Goal: Task Accomplishment & Management: Use online tool/utility

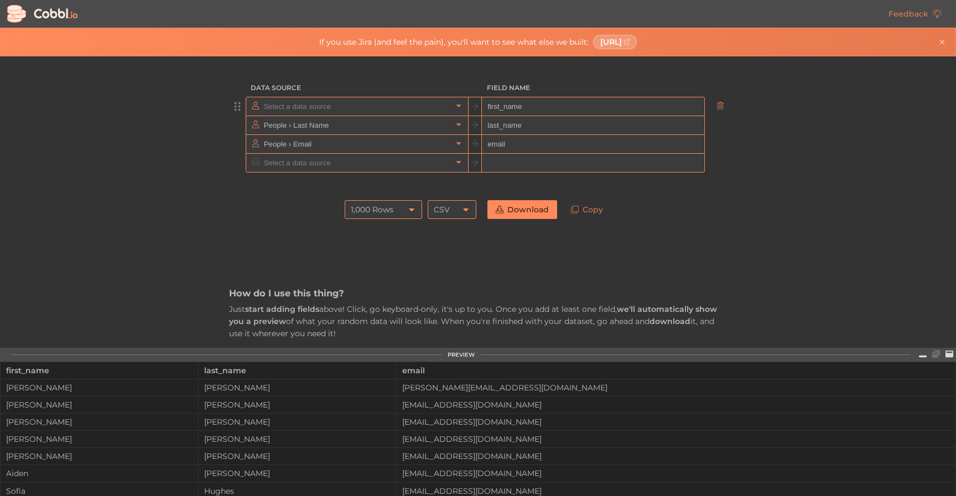
click at [346, 110] on input "text" at bounding box center [356, 106] width 191 height 18
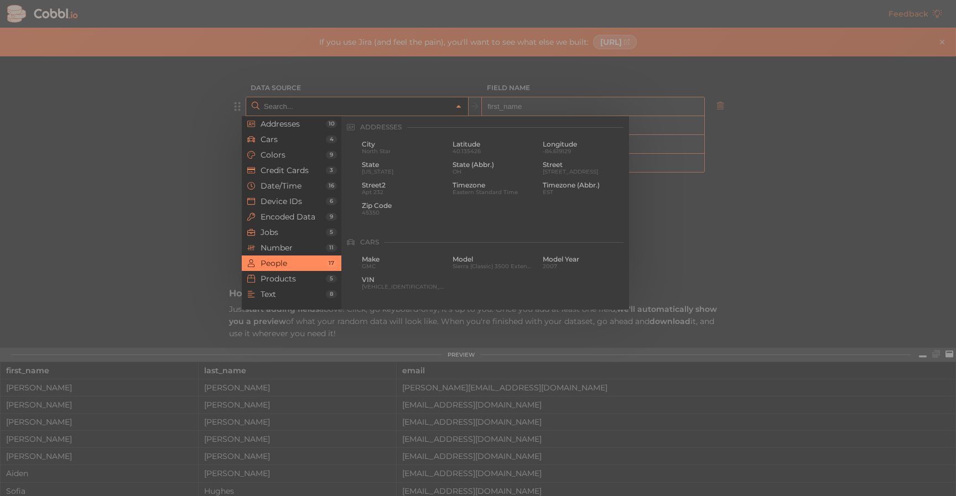
click at [346, 110] on input "text" at bounding box center [356, 106] width 191 height 18
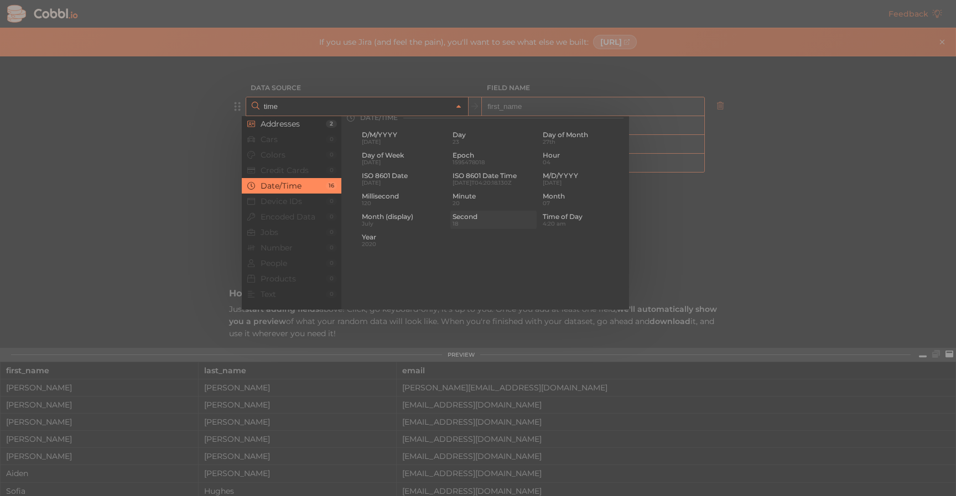
scroll to position [58, 0]
click at [399, 207] on span "120" at bounding box center [403, 208] width 82 height 6
type input "Date/Time › Millisecond"
type input "ms"
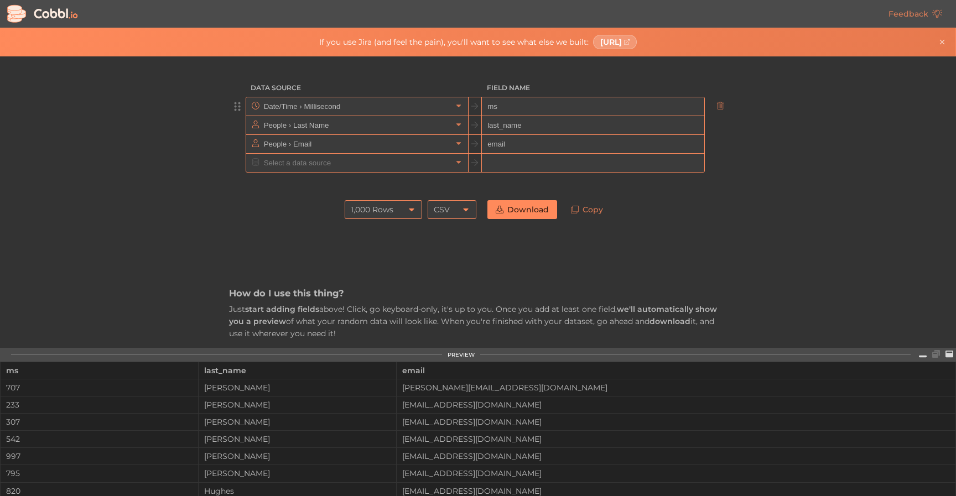
click at [521, 108] on input "ms" at bounding box center [593, 106] width 222 height 19
click at [414, 104] on input "text" at bounding box center [356, 106] width 191 height 18
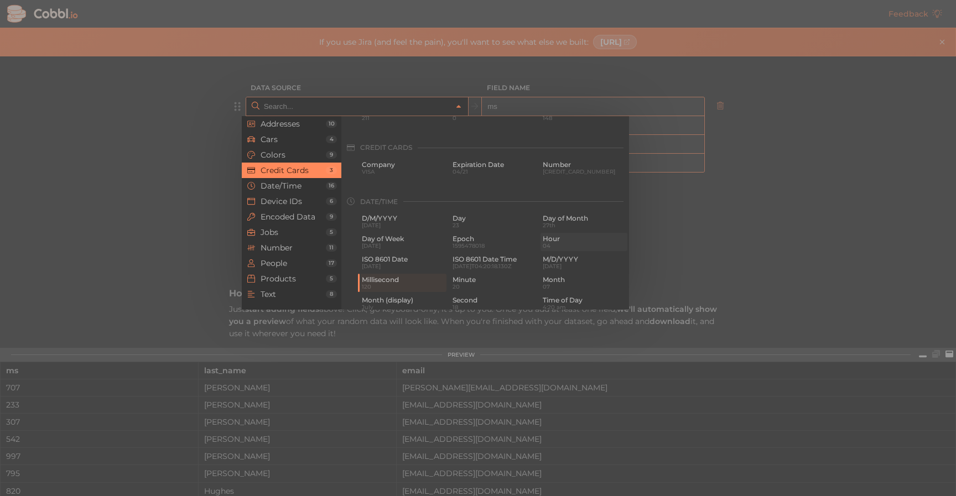
scroll to position [272, 0]
click at [822, 276] on div at bounding box center [478, 248] width 956 height 496
type input "Date/Time › Millisecond"
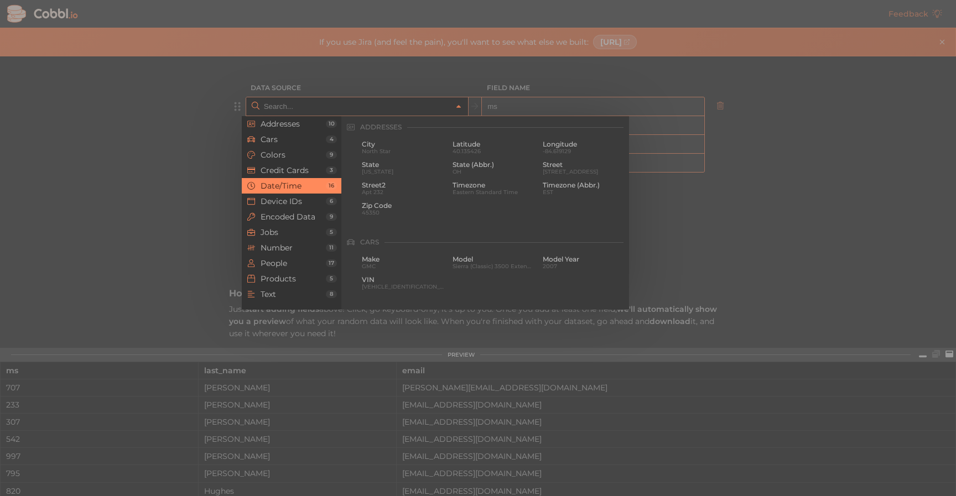
click at [390, 102] on input "text" at bounding box center [356, 106] width 191 height 18
click at [833, 237] on div at bounding box center [478, 248] width 956 height 496
type input "Date/Time › Millisecond"
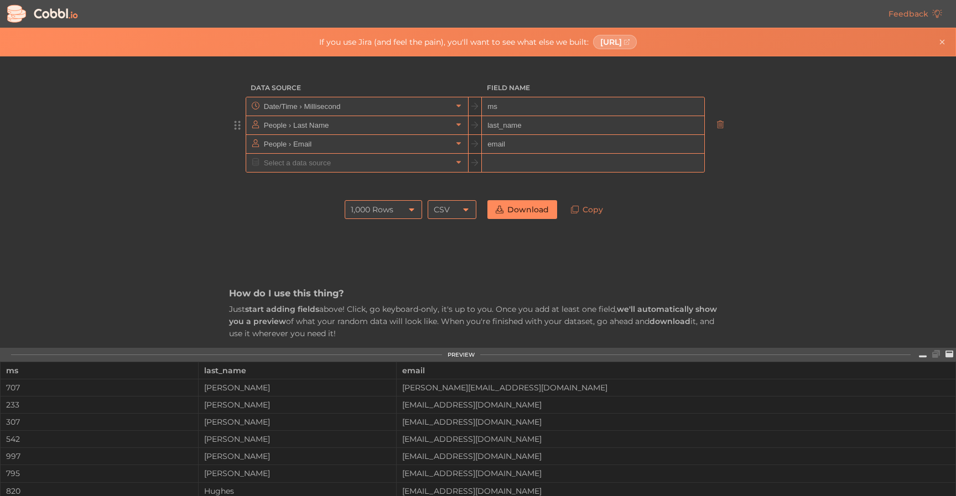
click at [572, 116] on input "last_name" at bounding box center [593, 125] width 222 height 19
click at [571, 109] on input "ms" at bounding box center [593, 106] width 222 height 19
click at [571, 110] on input "ms" at bounding box center [593, 106] width 222 height 19
type input "id"
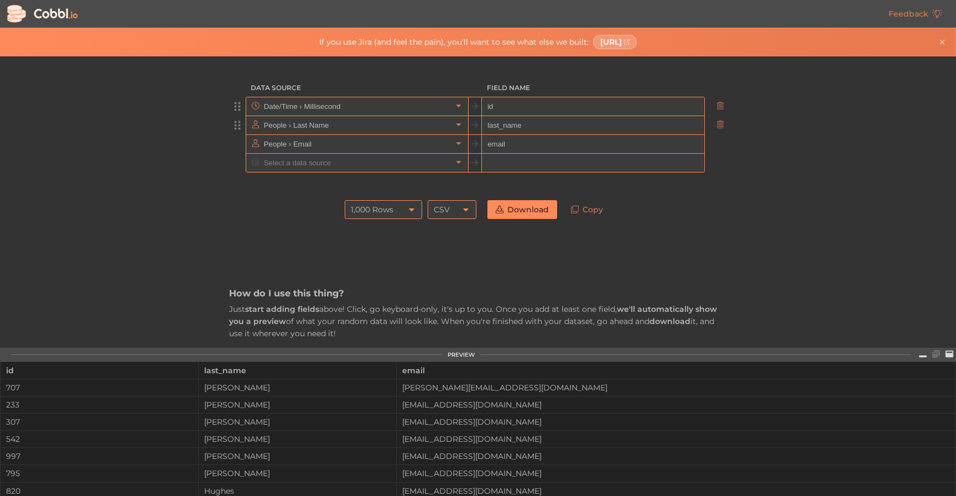
click at [559, 119] on input "last_name" at bounding box center [593, 125] width 222 height 19
type input "name"
click at [532, 140] on input "email" at bounding box center [593, 144] width 222 height 19
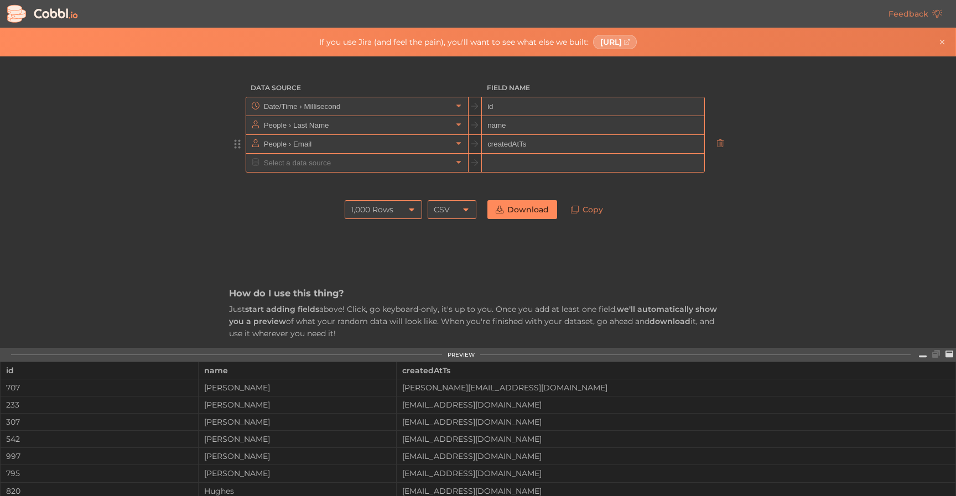
type input "createdAtTs"
click at [520, 144] on input "createdAtTs" at bounding box center [593, 144] width 222 height 19
click at [509, 161] on input "text" at bounding box center [593, 163] width 222 height 19
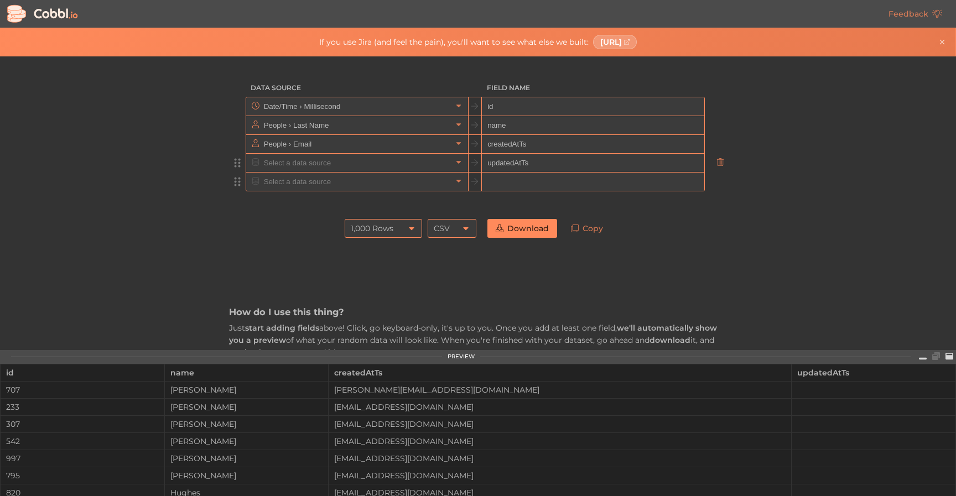
type input "updatedAtTs"
click at [508, 185] on input "text" at bounding box center [593, 182] width 222 height 19
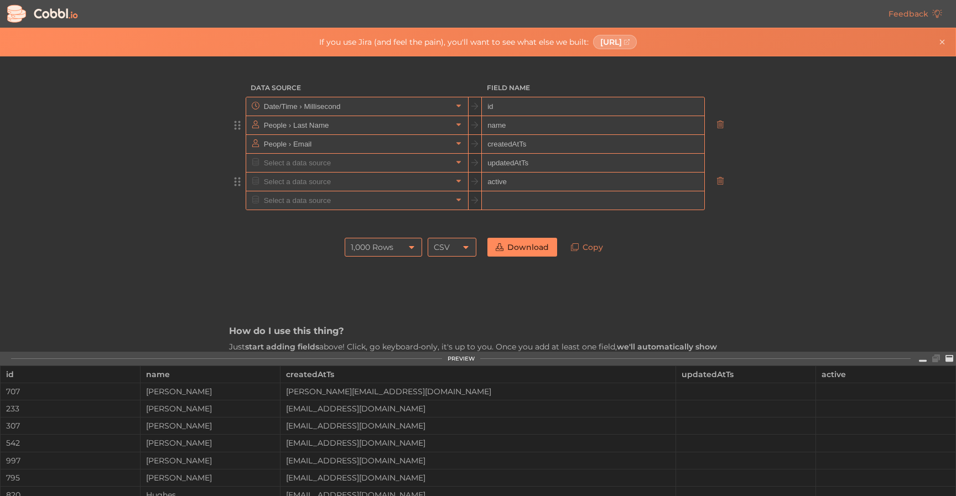
type input "active"
click at [323, 126] on input "text" at bounding box center [356, 125] width 191 height 18
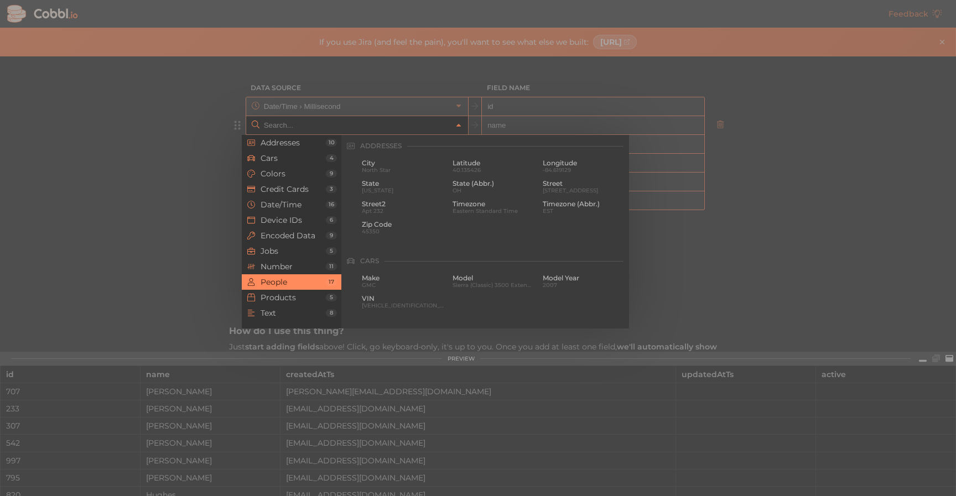
scroll to position [852, 0]
click at [293, 221] on span "Device IDs" at bounding box center [292, 220] width 65 height 9
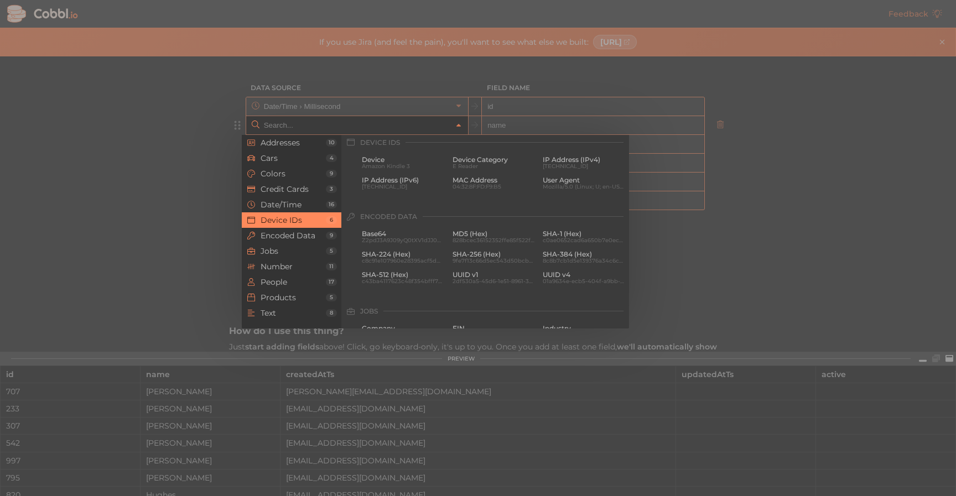
scroll to position [493, 0]
click at [276, 310] on span "Text" at bounding box center [292, 313] width 65 height 9
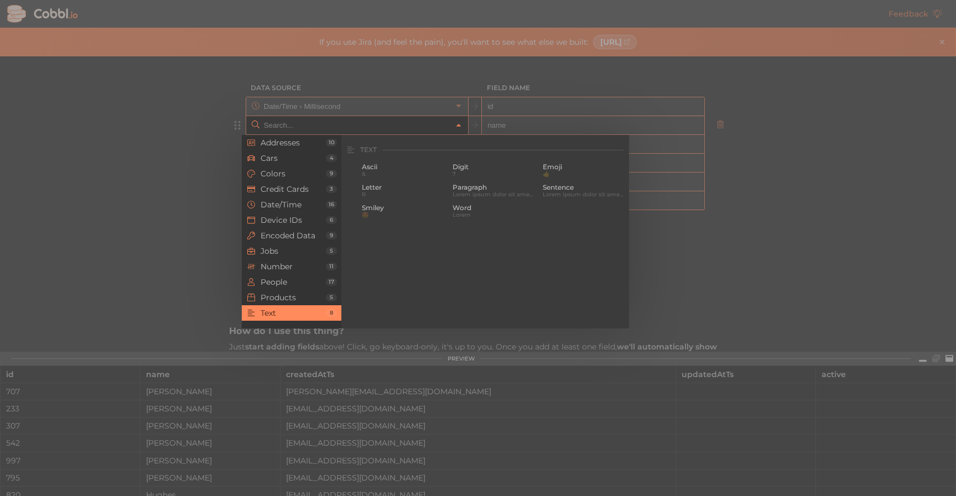
scroll to position [1082, 0]
click at [488, 191] on span "Lorem ipsum dolor sit amet, consectetur adipiscing elit. Maecenas vulputate lib…" at bounding box center [493, 190] width 82 height 6
type input "Text › Paragraph"
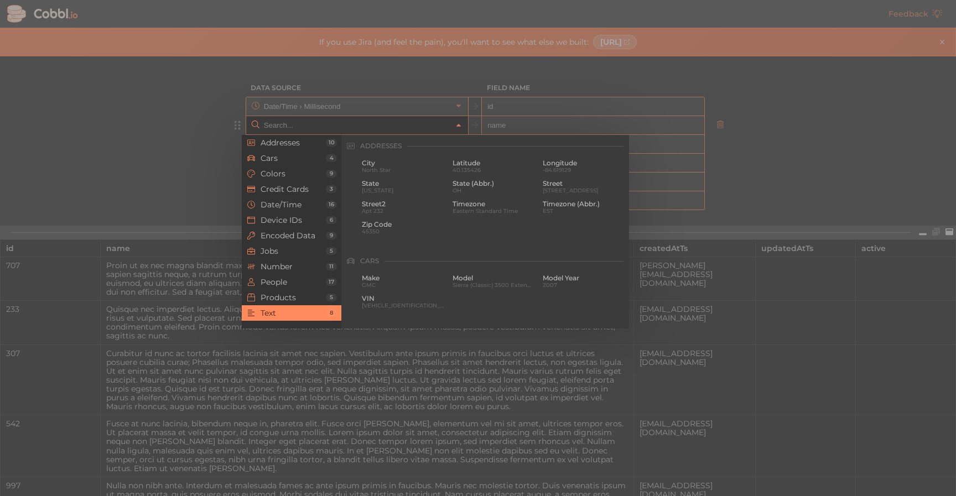
click at [401, 130] on input "text" at bounding box center [356, 125] width 191 height 18
click at [756, 237] on div at bounding box center [478, 248] width 956 height 496
type input "Text › Paragraph"
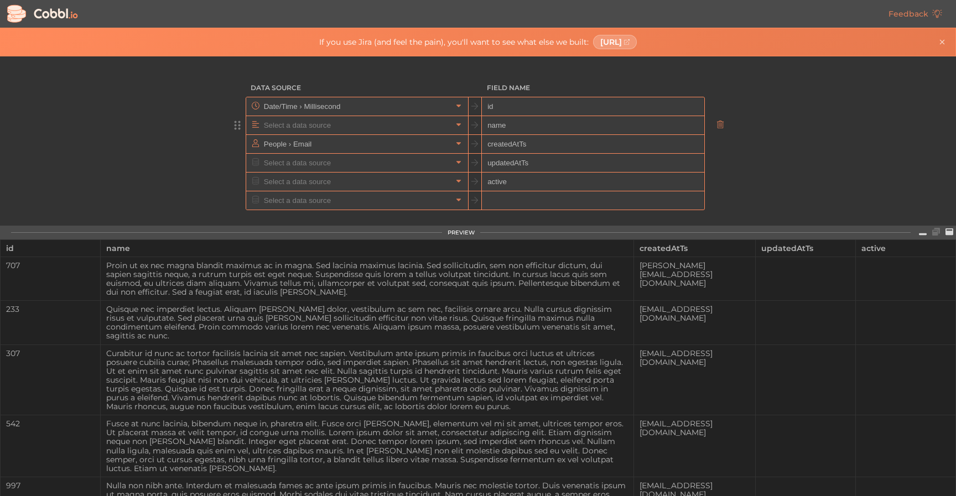
click at [444, 128] on input "text" at bounding box center [356, 125] width 191 height 18
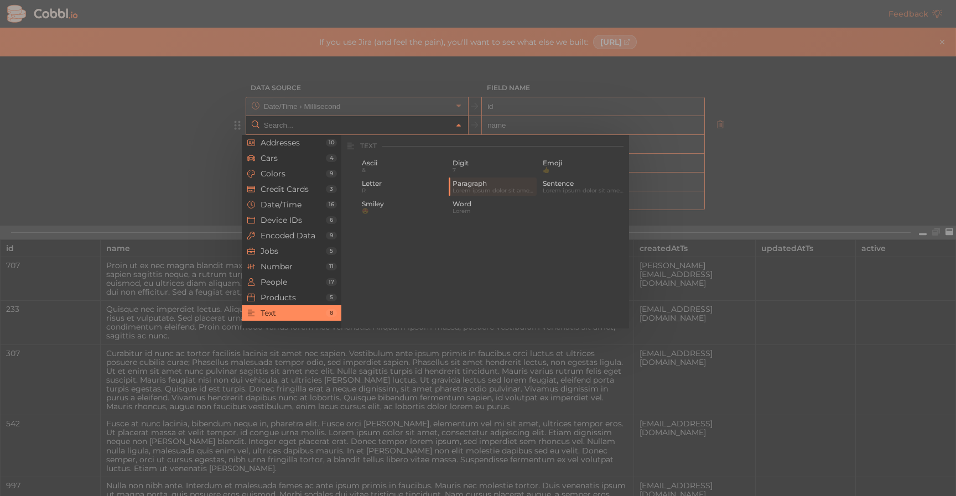
click at [780, 230] on div at bounding box center [478, 248] width 956 height 496
type input "Text › Paragraph"
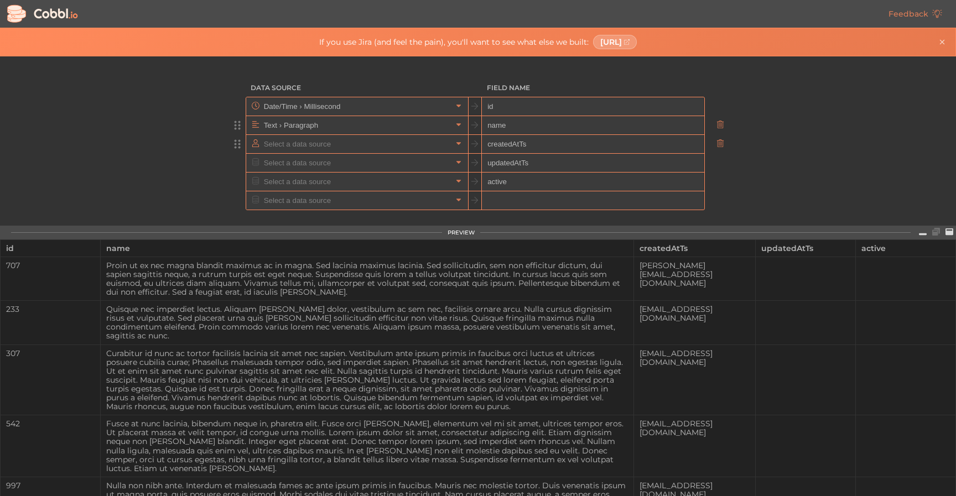
click at [403, 147] on input "text" at bounding box center [356, 144] width 191 height 18
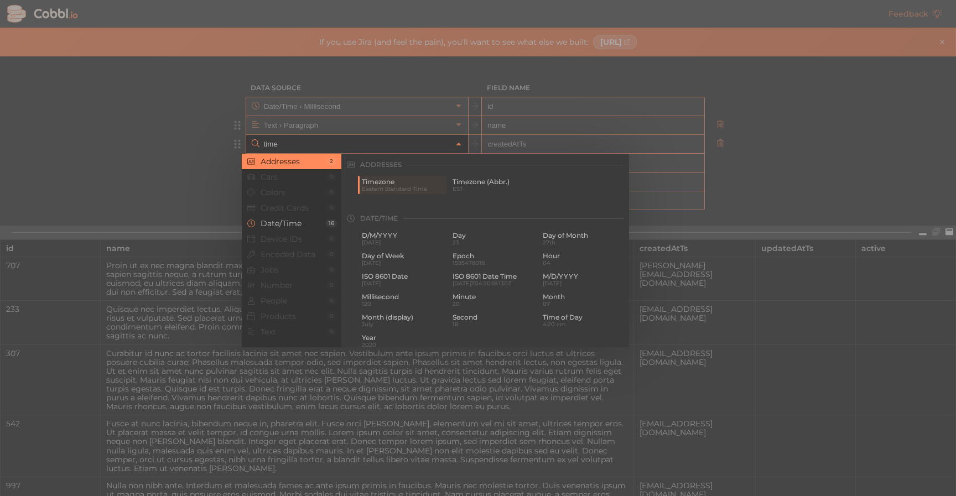
scroll to position [27, 0]
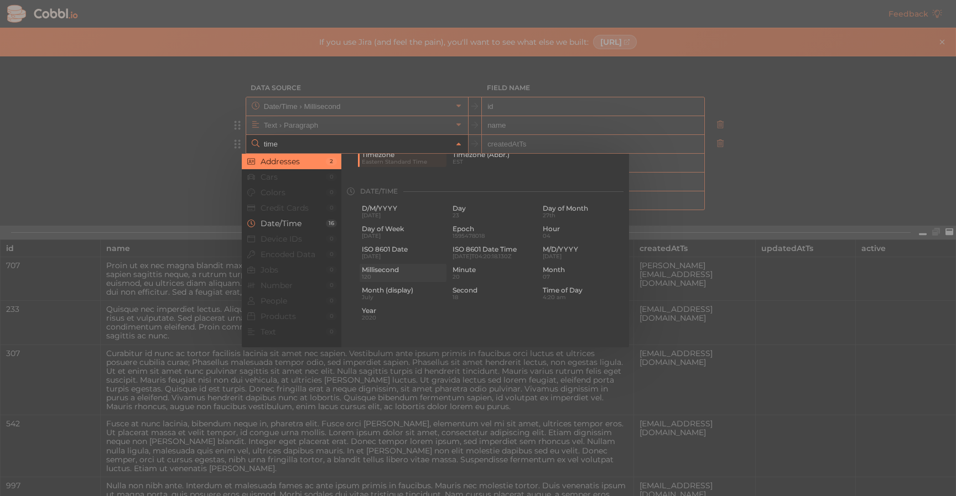
click at [411, 270] on span "Millisecond" at bounding box center [403, 270] width 82 height 8
type input "Date/Time › Millisecond"
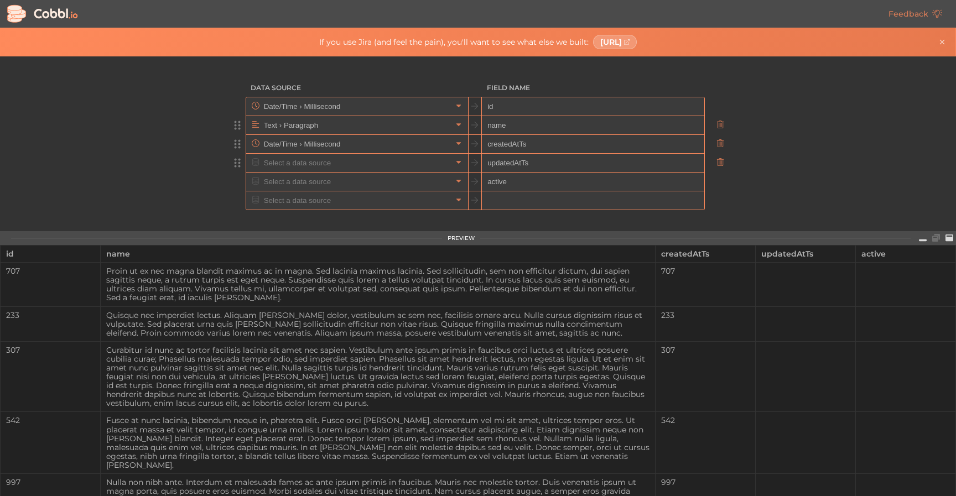
click at [409, 154] on input "text" at bounding box center [356, 163] width 191 height 18
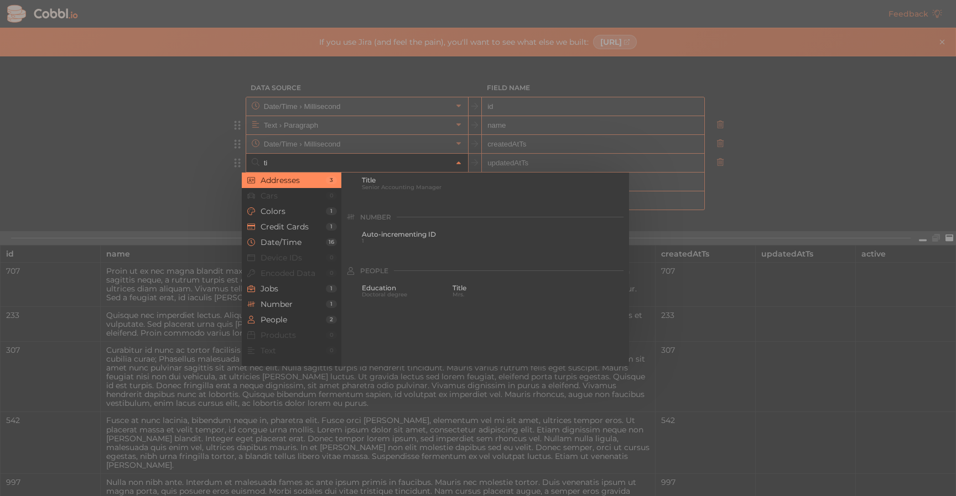
scroll to position [0, 0]
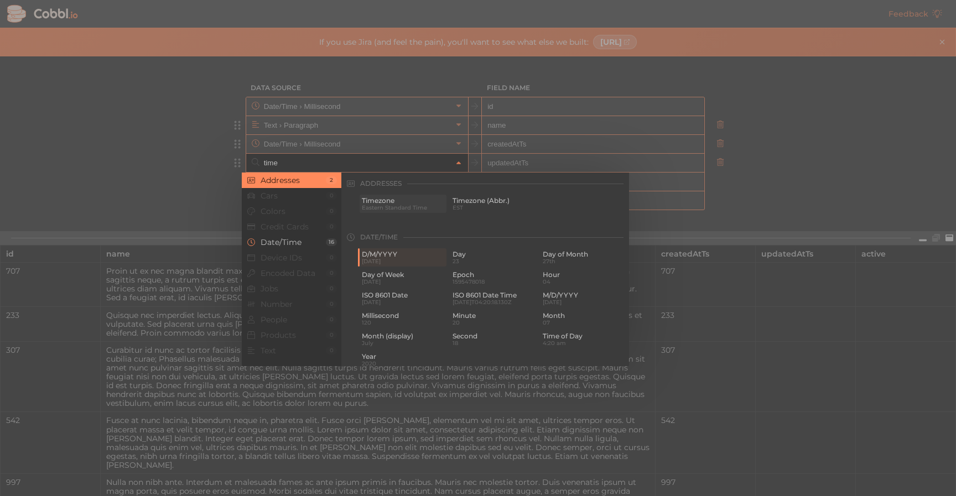
click at [412, 200] on span "Timezone" at bounding box center [403, 201] width 82 height 8
type input "Addresses › Timezone"
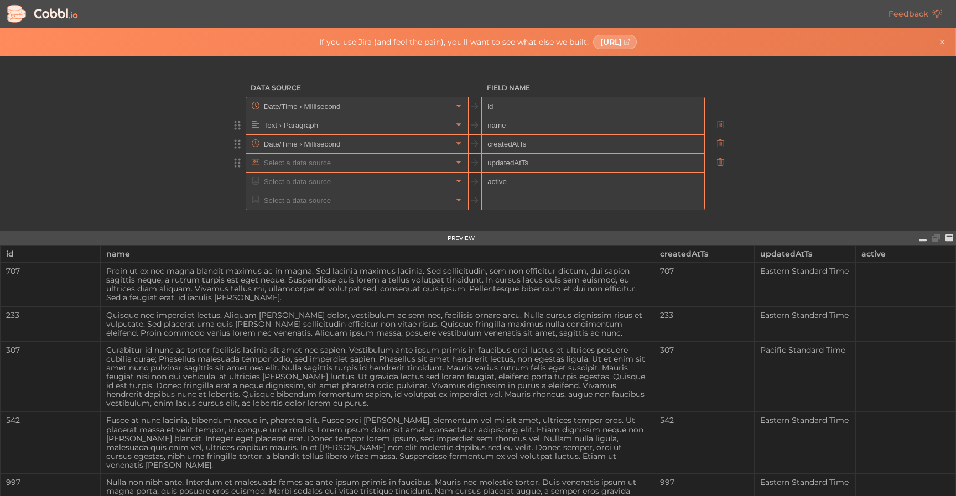
click at [356, 169] on input "text" at bounding box center [356, 163] width 191 height 18
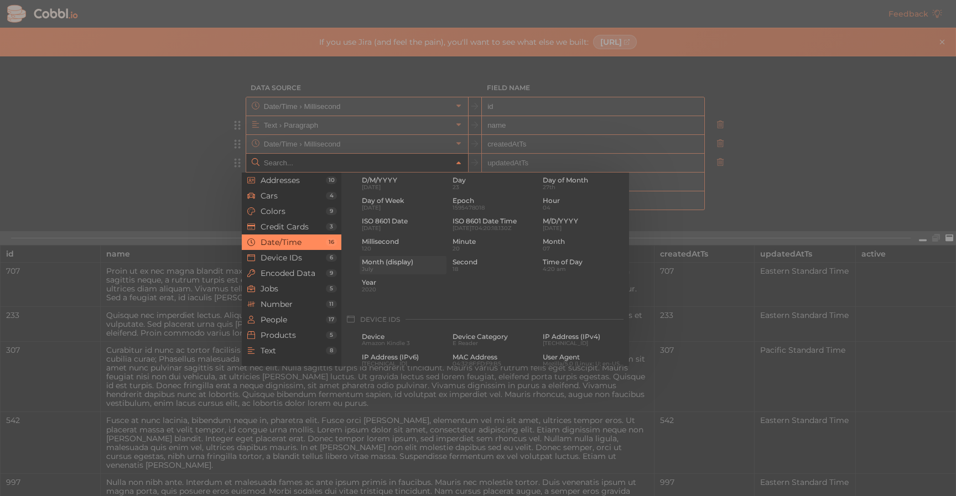
scroll to position [357, 0]
click at [403, 250] on span "120" at bounding box center [403, 249] width 82 height 6
type input "Date/Time › Millisecond"
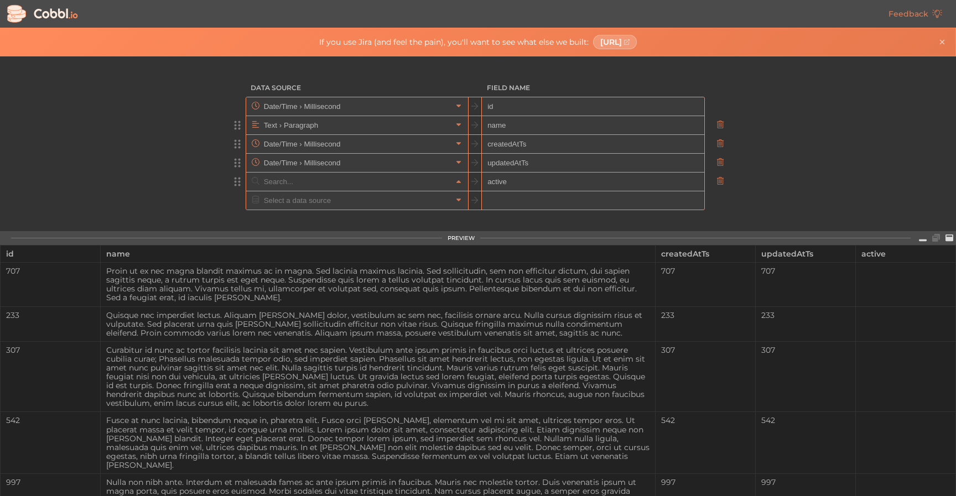
click at [374, 184] on input "text" at bounding box center [356, 182] width 191 height 18
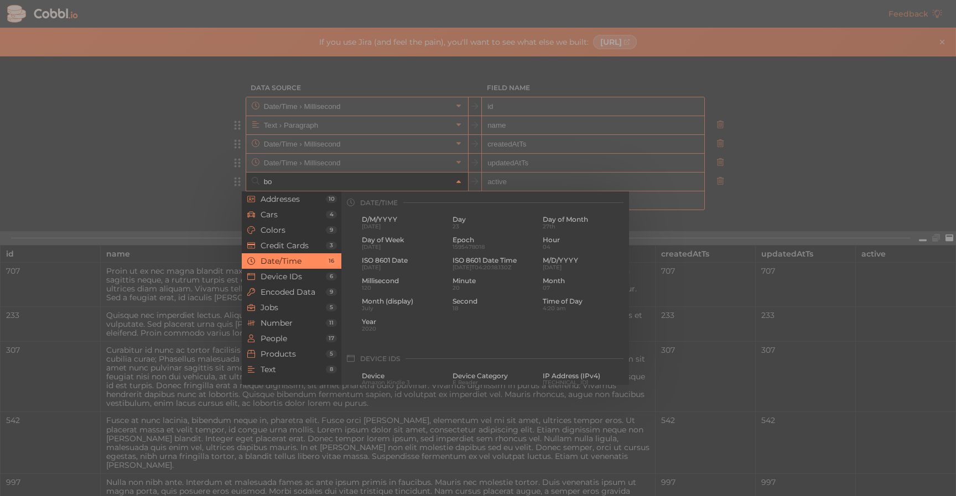
scroll to position [0, 0]
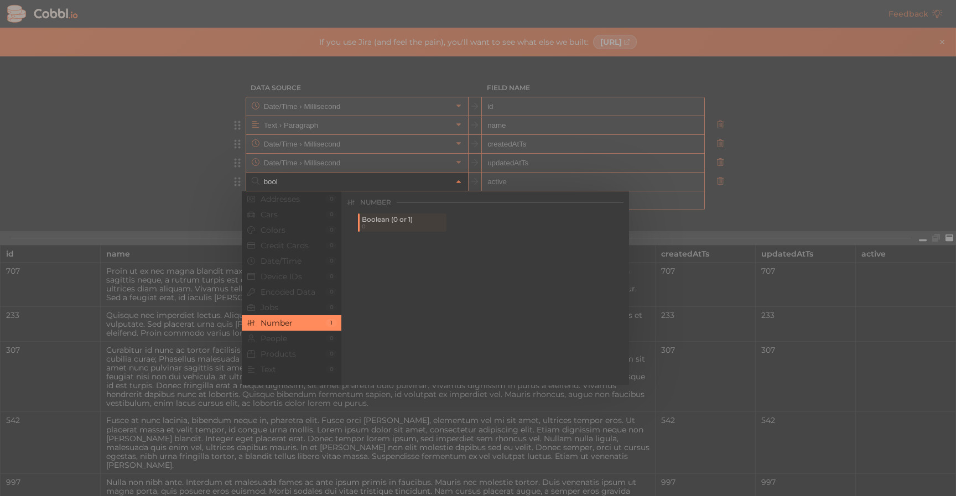
type input "Number › Boolean (0 or 1)"
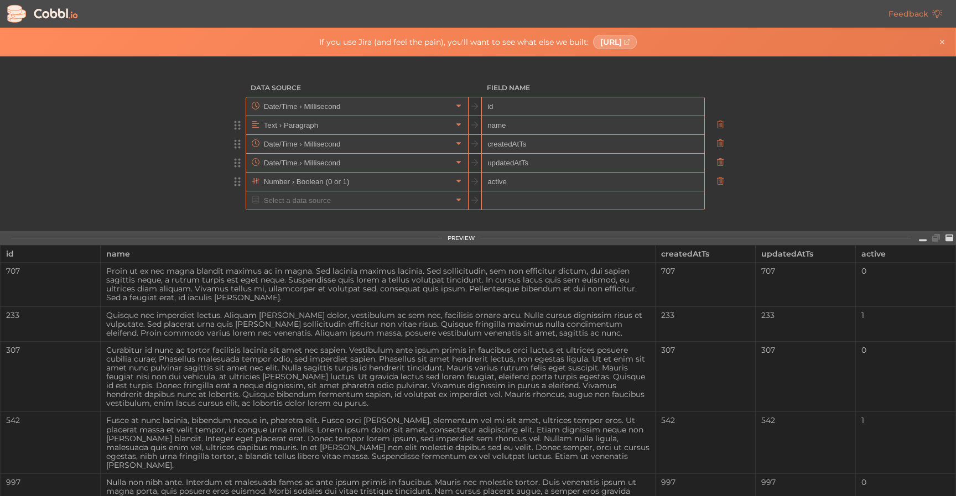
click at [873, 379] on td "0" at bounding box center [905, 376] width 100 height 71
click at [746, 175] on div "Data Source Field Name Date/Time › Millisecond id Text › Paragraph name Date/Ti…" at bounding box center [477, 143] width 955 height 175
click at [340, 106] on input "text" at bounding box center [356, 106] width 191 height 18
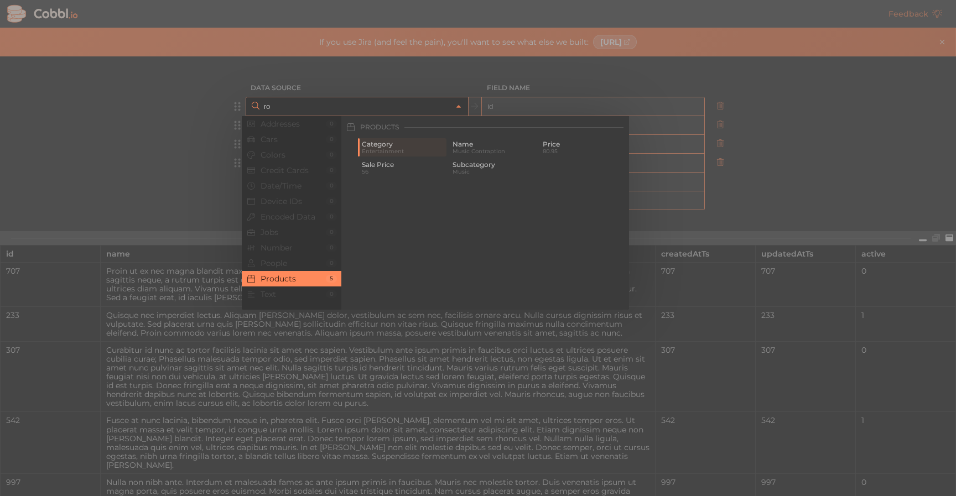
type input "r"
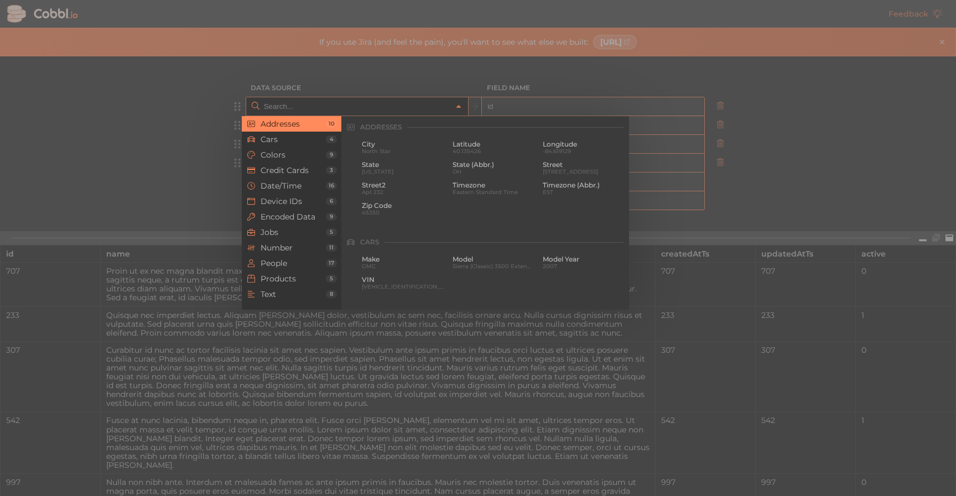
type input "u"
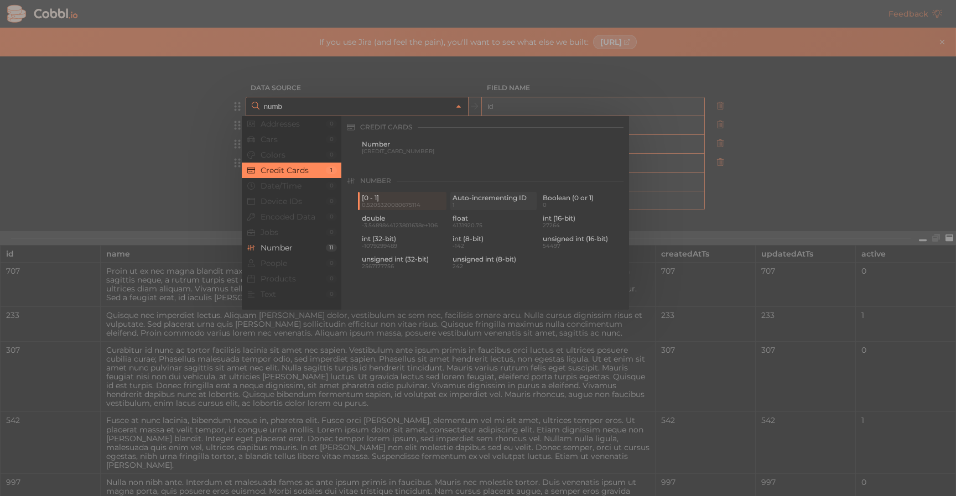
click at [500, 200] on span "Auto-incrementing ID" at bounding box center [493, 198] width 82 height 8
type input "Number › Auto-incrementing ID"
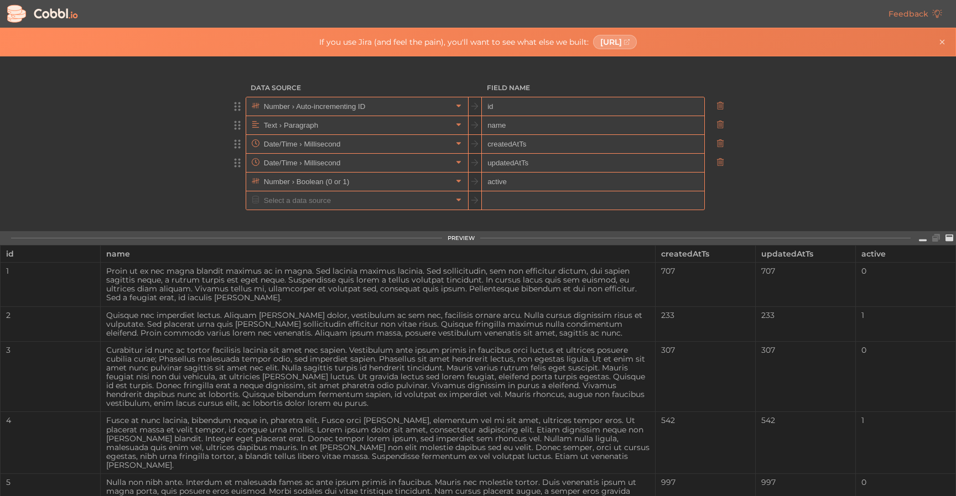
click at [871, 202] on div "Data Source Field Name Number › Auto-incrementing ID id Text › Paragraph name D…" at bounding box center [477, 143] width 955 height 175
click at [352, 126] on input "text" at bounding box center [356, 125] width 191 height 18
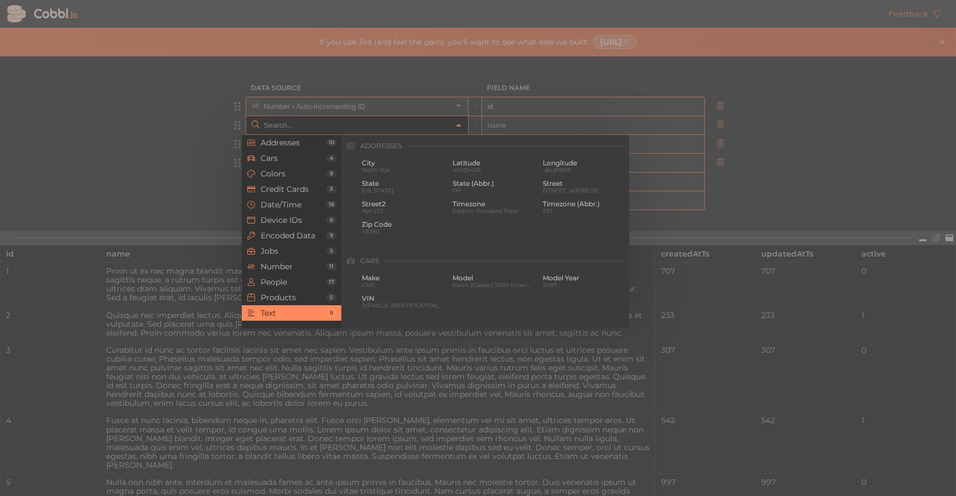
scroll to position [1082, 0]
click at [496, 193] on span "Lorem ipsum dolor sit amet, consectetur adipiscing elit. Maecenas vulputate lib…" at bounding box center [493, 190] width 82 height 6
type input "Text › Paragraph"
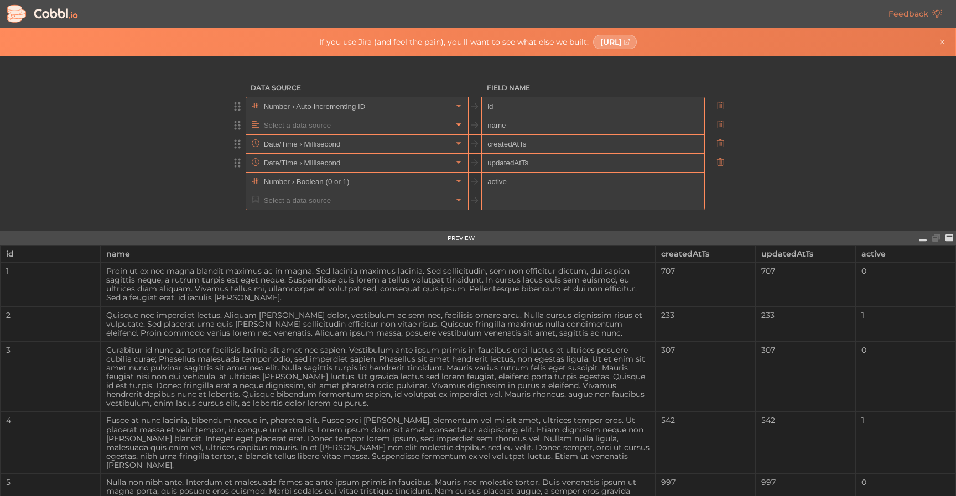
click at [455, 128] on icon at bounding box center [459, 125] width 8 height 8
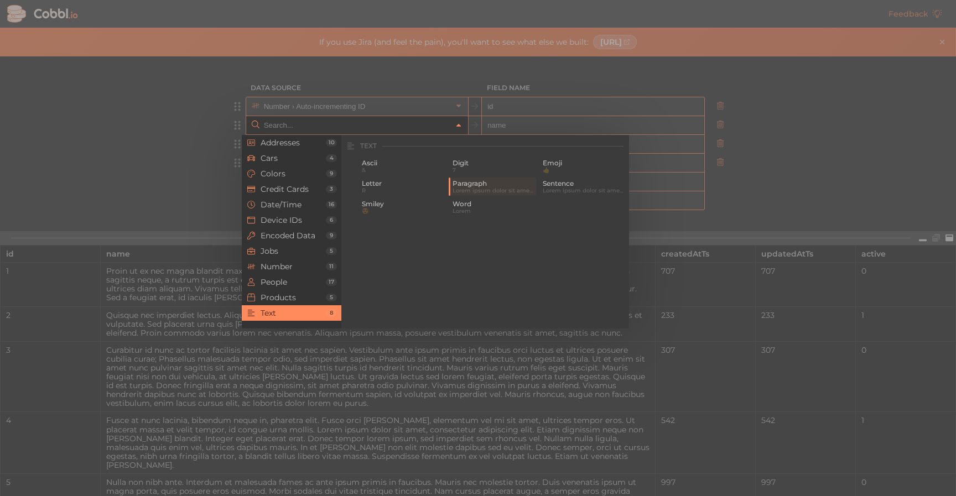
type input "Text › Paragraph"
click at [455, 128] on icon at bounding box center [459, 126] width 8 height 8
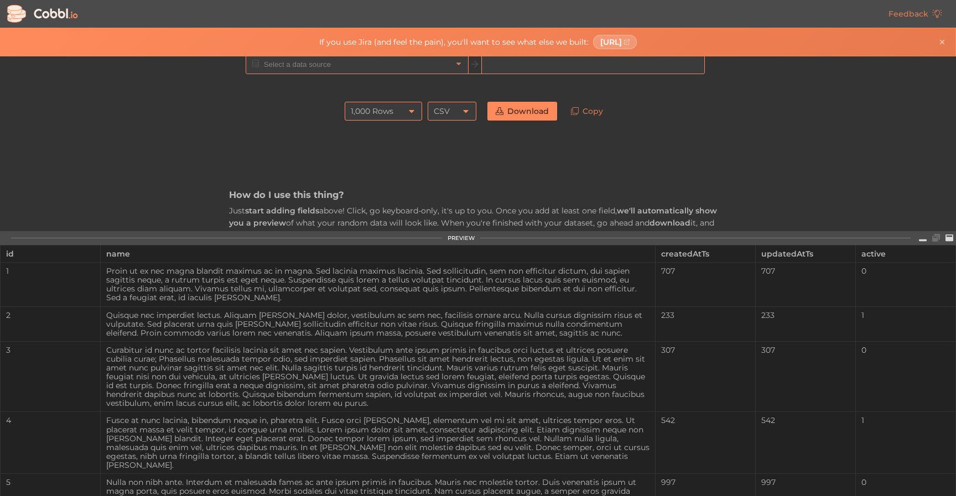
scroll to position [140, 0]
click at [461, 107] on icon at bounding box center [465, 107] width 9 height 9
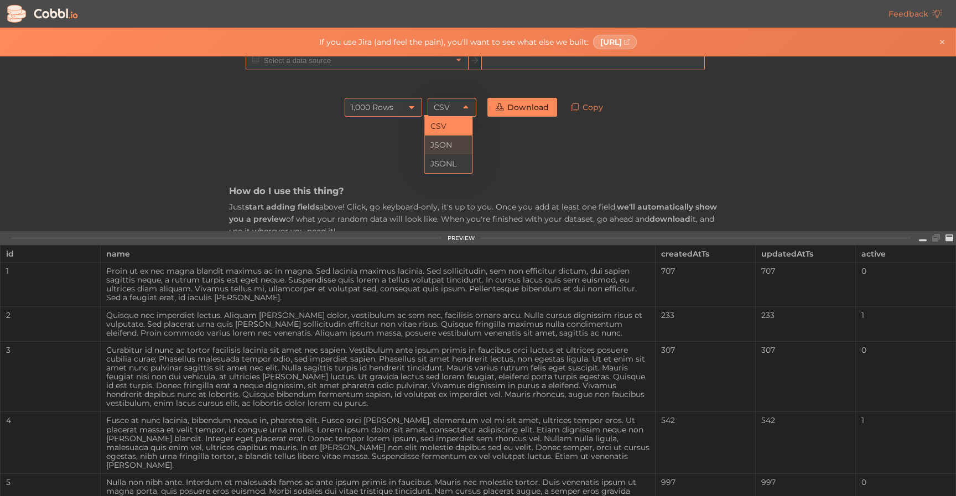
click at [451, 145] on li "JSON" at bounding box center [449, 144] width 48 height 19
click at [386, 108] on div "1,000 Rows" at bounding box center [372, 107] width 43 height 19
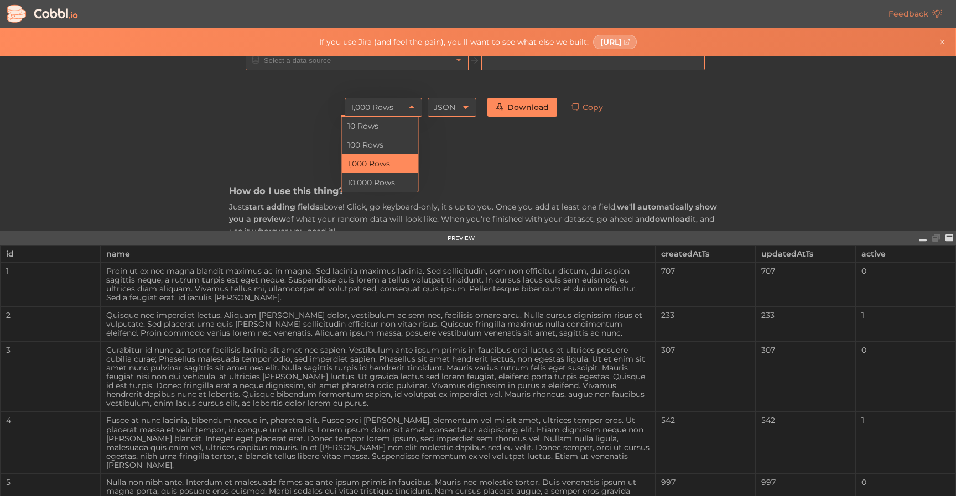
click at [569, 153] on div "How do I use this thing? Just start adding fields above! Click, go keyboard-onl…" at bounding box center [478, 467] width 498 height 691
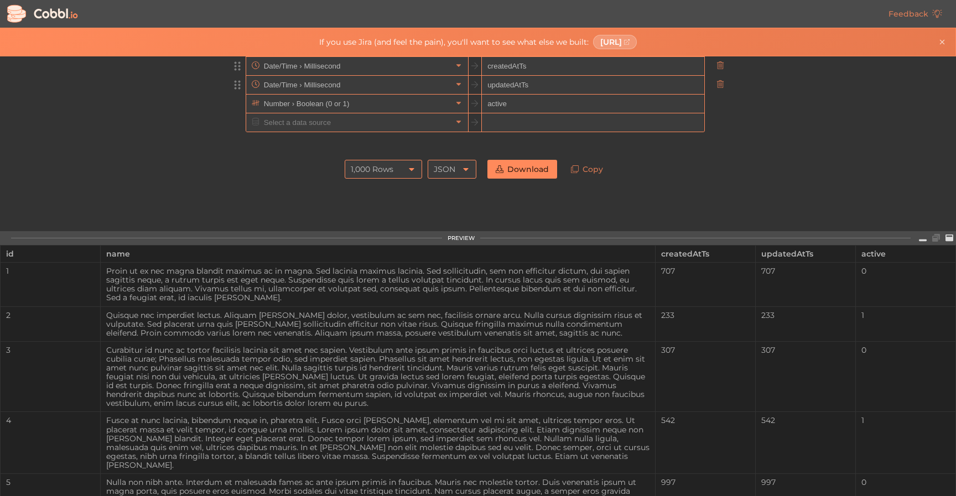
scroll to position [0, 0]
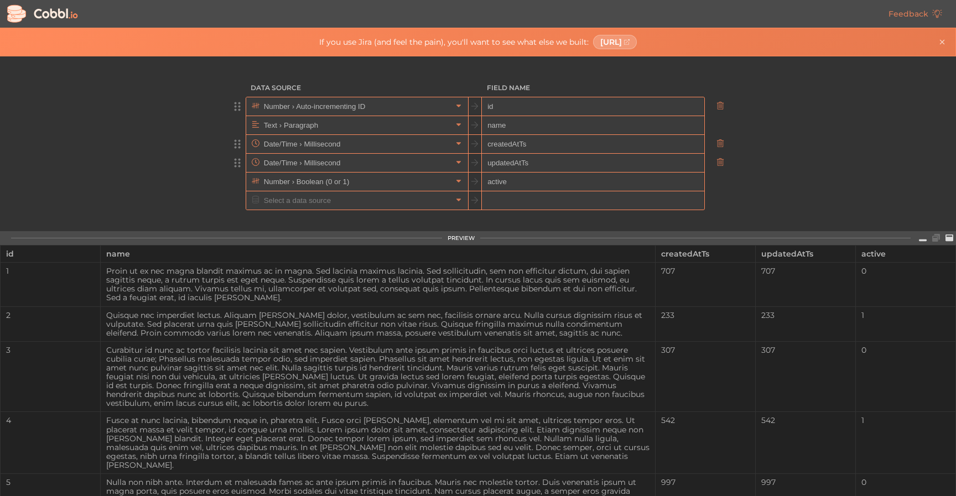
click at [305, 412] on td "Curabitur id nunc ac tortor facilisis lacinia sit amet nec sapien. Vestibulum a…" at bounding box center [378, 376] width 555 height 71
click at [312, 407] on div "Curabitur id nunc ac tortor facilisis lacinia sit amet nec sapien. Vestibulum a…" at bounding box center [378, 377] width 554 height 62
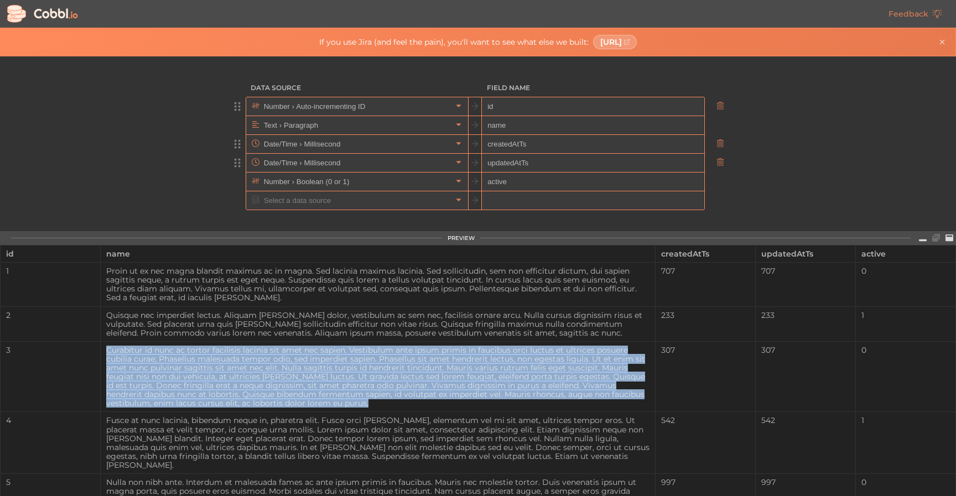
click at [312, 407] on div "Curabitur id nunc ac tortor facilisis lacinia sit amet nec sapien. Vestibulum a…" at bounding box center [378, 377] width 554 height 62
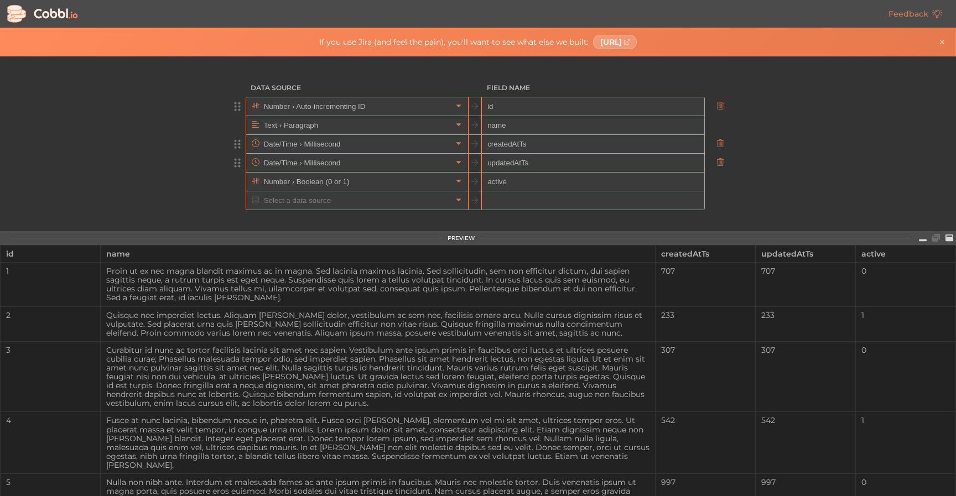
click at [379, 385] on div "Curabitur id nunc ac tortor facilisis lacinia sit amet nec sapien. Vestibulum a…" at bounding box center [378, 377] width 554 height 62
click at [939, 43] on icon "Close banner" at bounding box center [942, 42] width 8 height 8
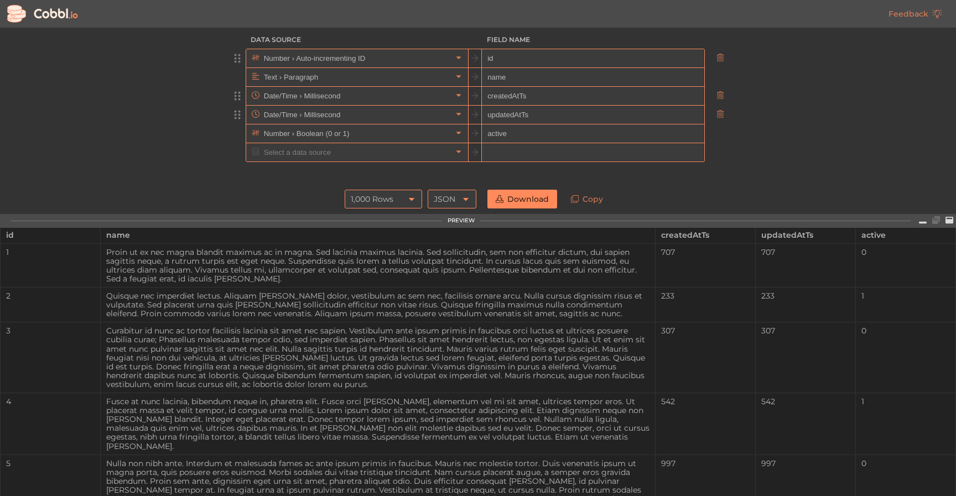
scroll to position [18, 0]
click at [385, 198] on div "1,000 Rows" at bounding box center [372, 200] width 43 height 19
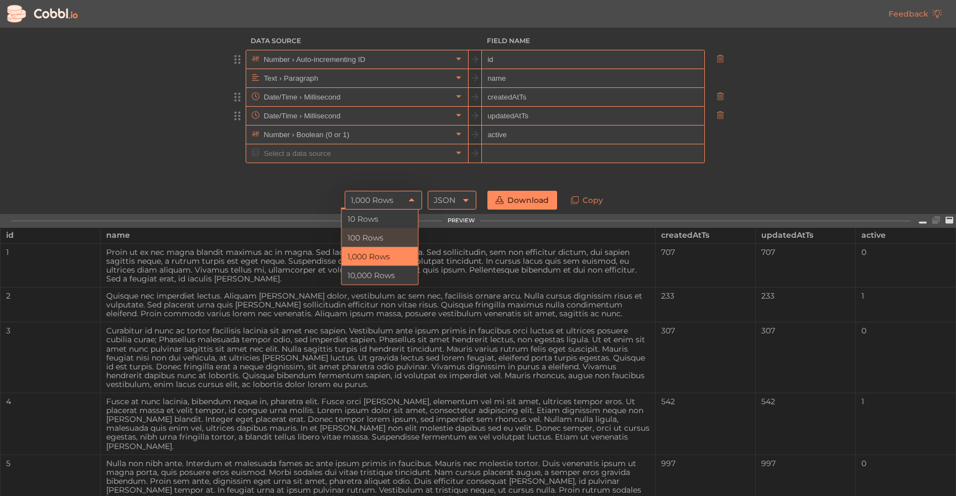
click at [372, 237] on li "100 Rows" at bounding box center [380, 237] width 76 height 19
click at [353, 81] on input "text" at bounding box center [356, 78] width 191 height 18
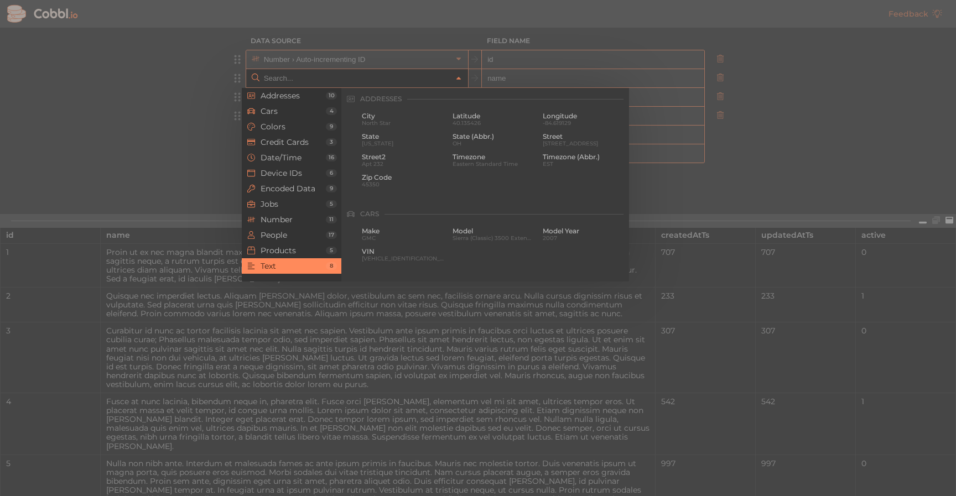
scroll to position [1082, 0]
click at [467, 162] on span "Lorem" at bounding box center [493, 164] width 82 height 6
type input "Text › Word"
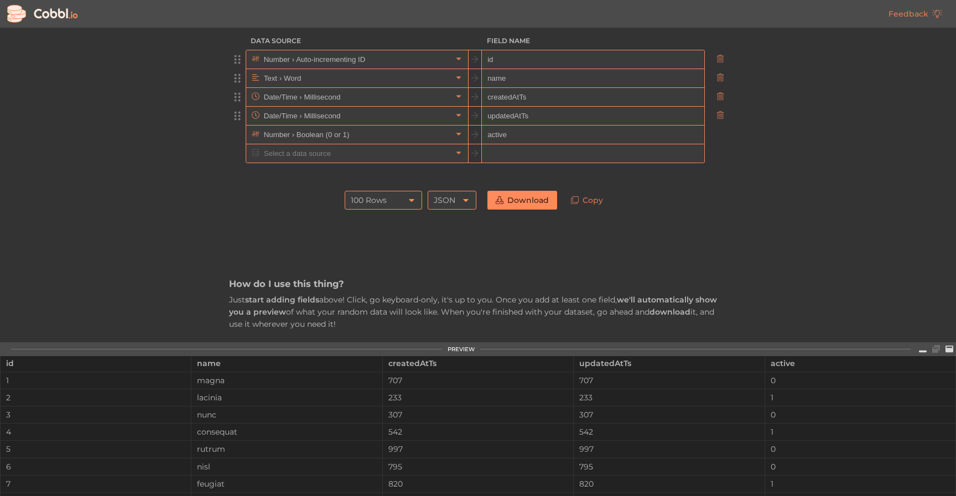
scroll to position [19, 0]
click at [518, 203] on link "Download" at bounding box center [522, 199] width 70 height 19
